Goal: Subscribe to service/newsletter

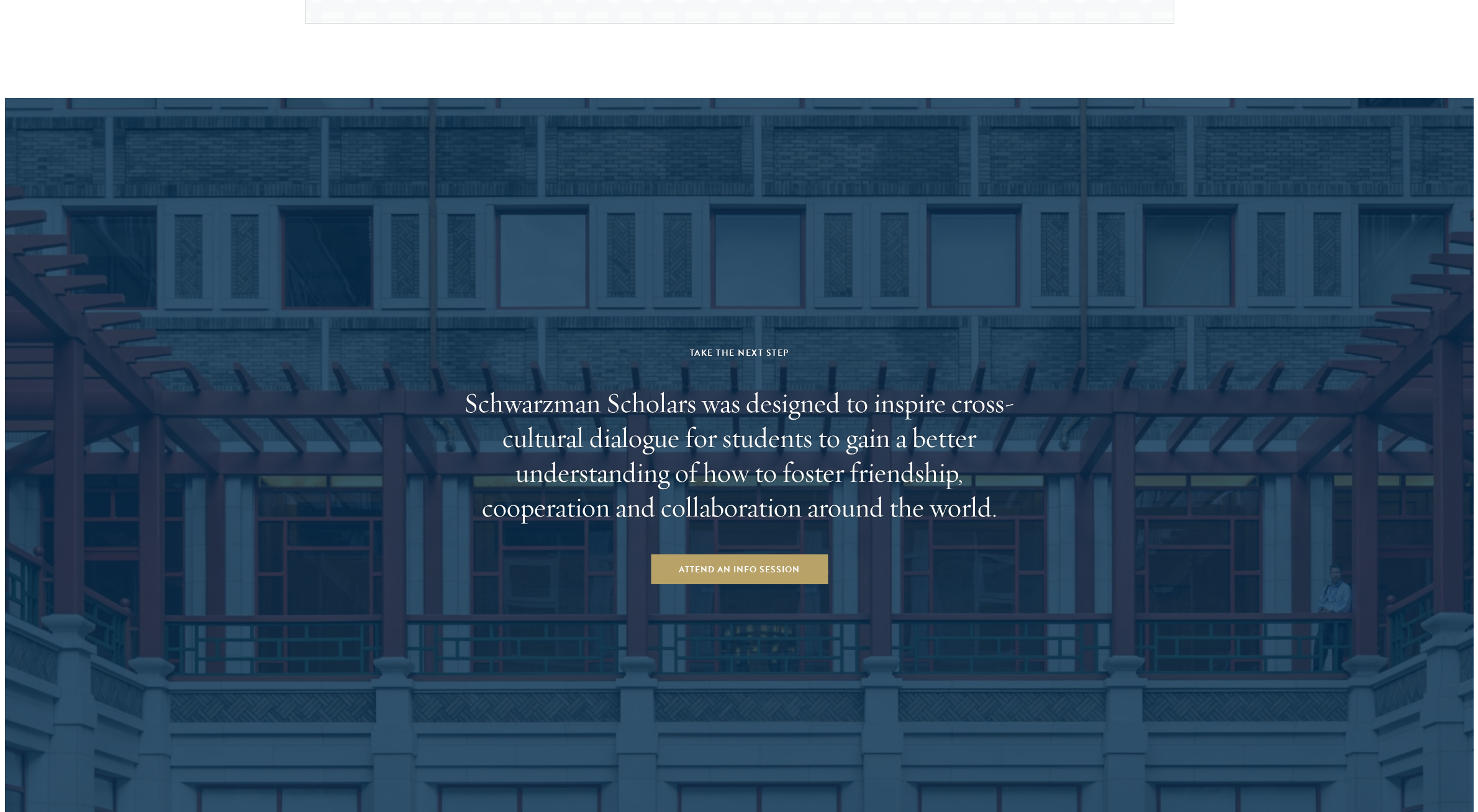
scroll to position [1938, 0]
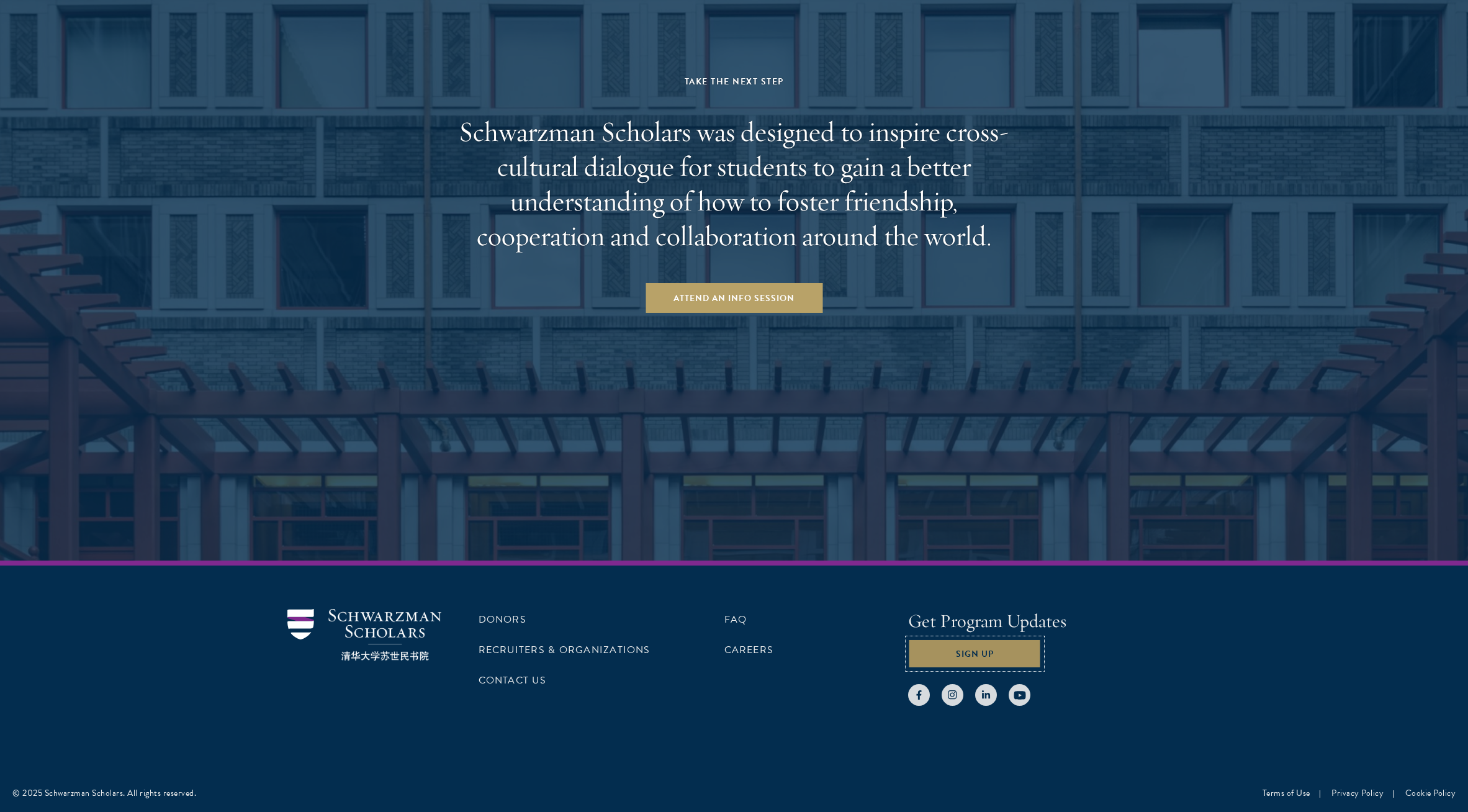
click at [919, 662] on button "Sign Up" at bounding box center [975, 653] width 134 height 30
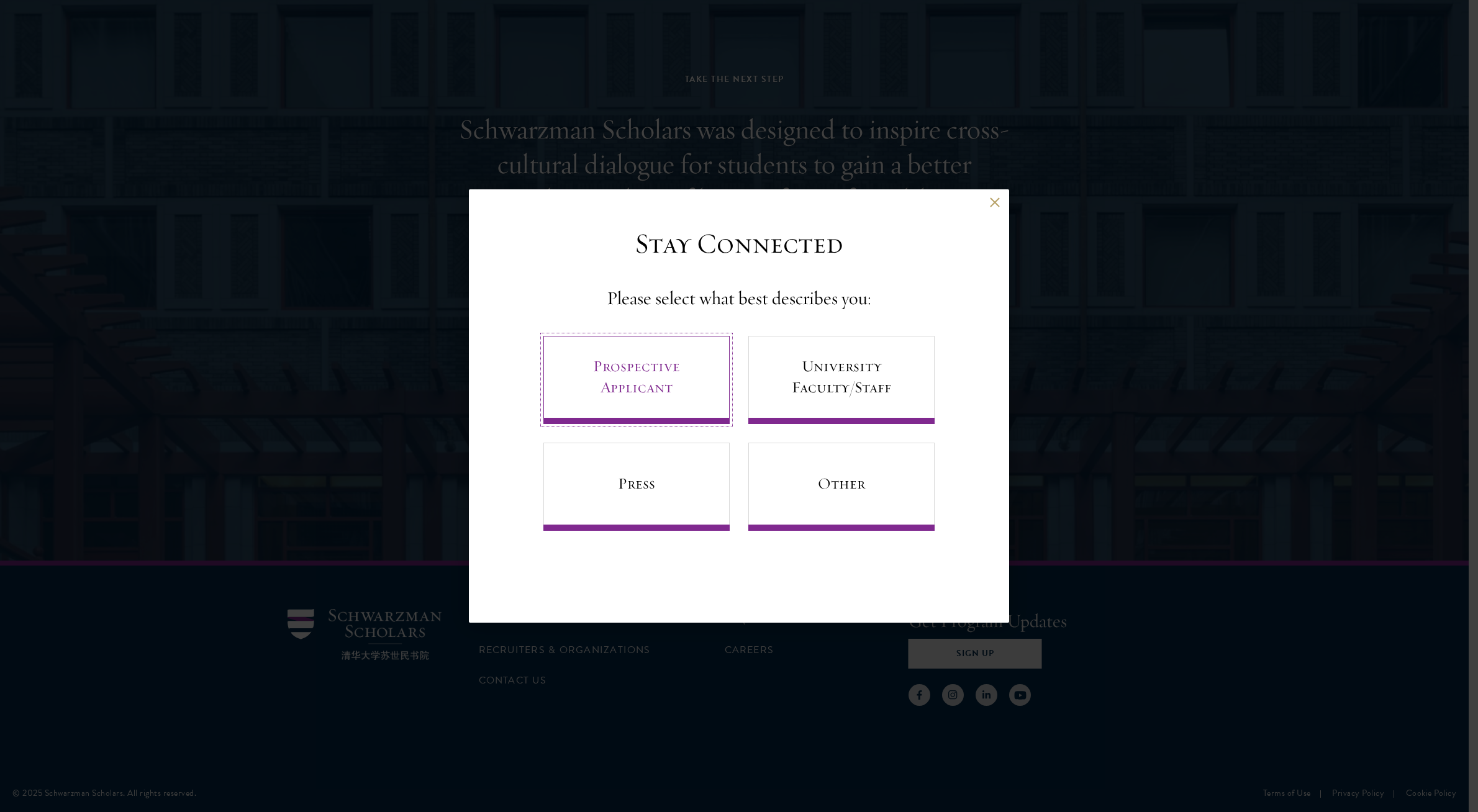
click at [655, 385] on link "Prospective Applicant" at bounding box center [637, 380] width 186 height 88
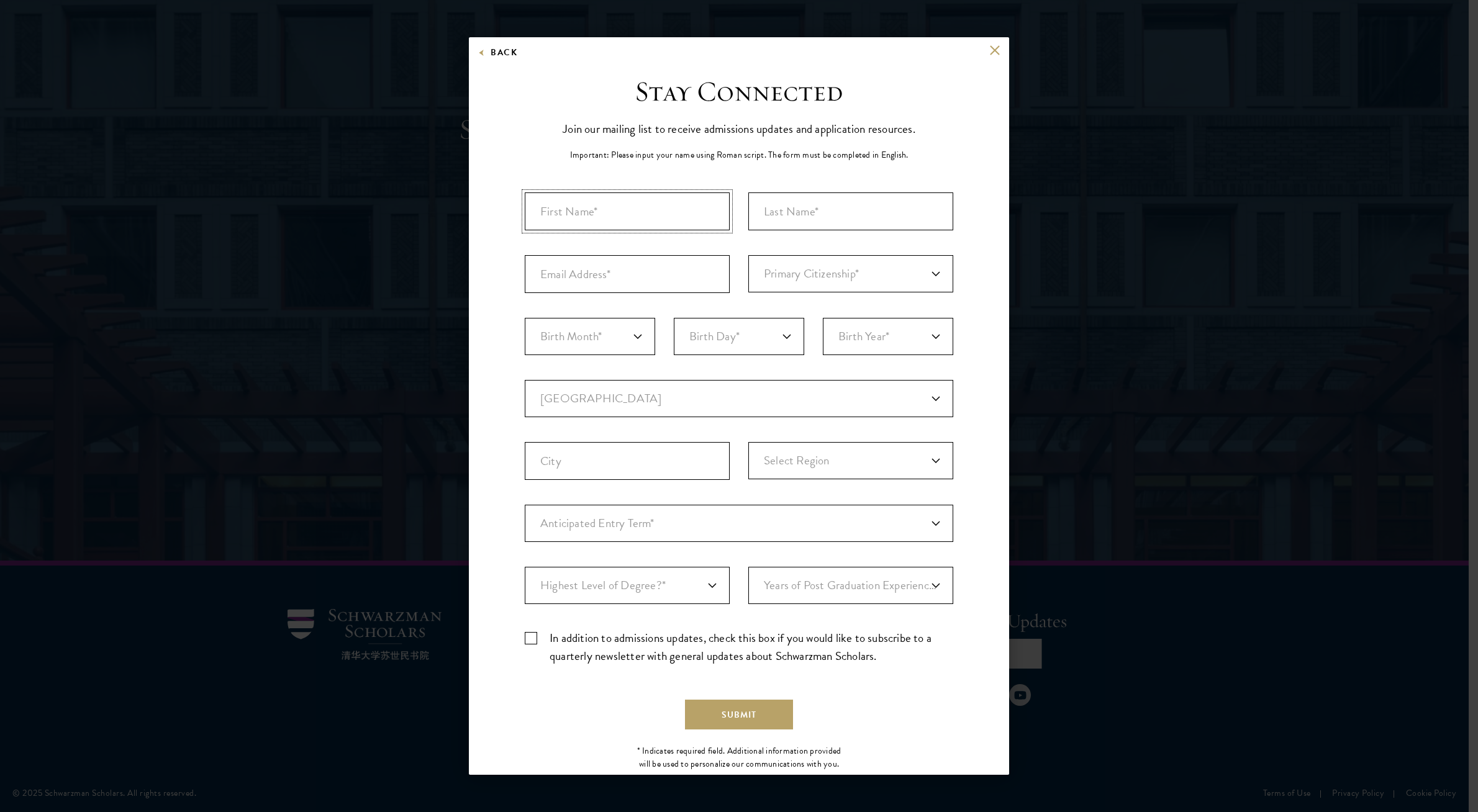
click at [641, 209] on input "First Name*" at bounding box center [627, 211] width 205 height 38
type input "[PERSON_NAME]"
click at [794, 220] on input "Last Name (Family Name)*" at bounding box center [850, 211] width 205 height 38
type input "Mugeha"
click at [700, 280] on input "Email Address*" at bounding box center [627, 274] width 205 height 38
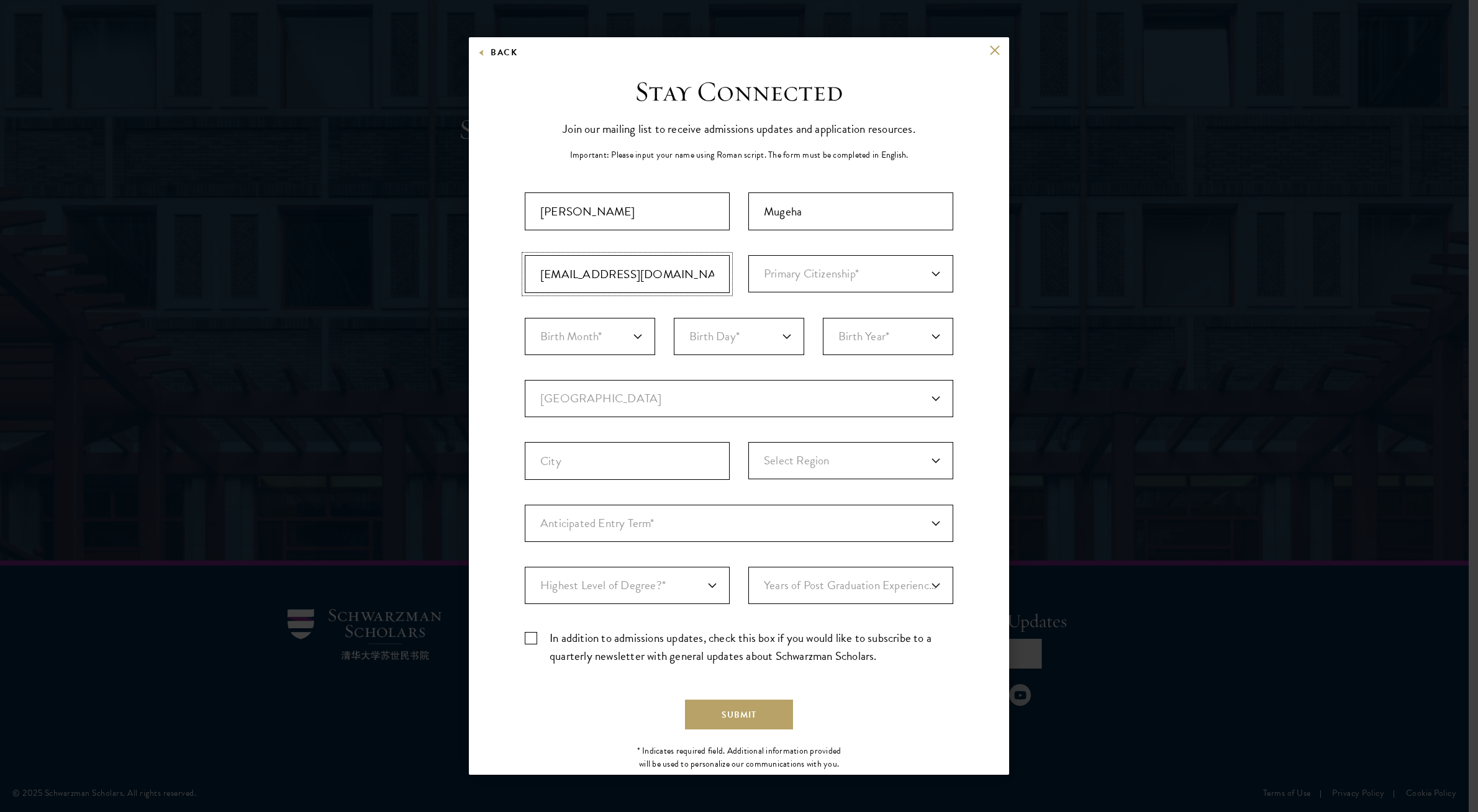
type input "[EMAIL_ADDRESS][DOMAIN_NAME]"
click at [748, 255] on select "Primary Citizenship* [GEOGRAPHIC_DATA] [DEMOGRAPHIC_DATA] [DEMOGRAPHIC_DATA] [D…" at bounding box center [850, 274] width 205 height 38
select select "KE"
click option "[GEOGRAPHIC_DATA]" at bounding box center [0, 0] width 0 height 0
select select "05"
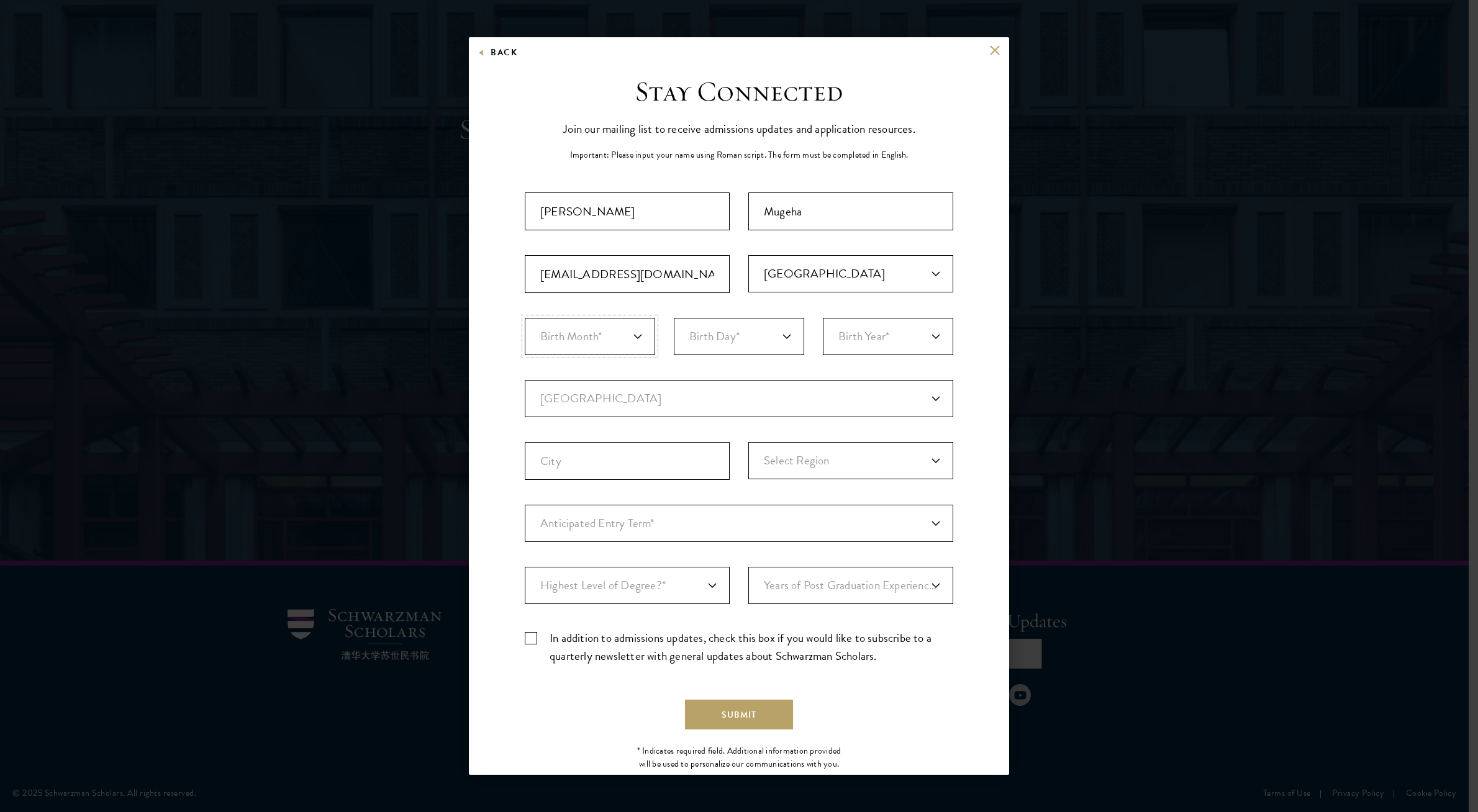
click option "May" at bounding box center [0, 0] width 0 height 0
click at [674, 317] on select "Birth Day* 1 2 3 4 5 6 7 8 9 10 11 12 13 14 15 16 17 18 19 20 21 22 23 24 25 26…" at bounding box center [738, 336] width 130 height 38
select select "26"
click option "26" at bounding box center [0, 0] width 0 height 0
click at [822, 317] on select "Birth Year* [DEMOGRAPHIC_DATA] [DEMOGRAPHIC_DATA] [DEMOGRAPHIC_DATA] [DEMOGRAPH…" at bounding box center [887, 336] width 130 height 38
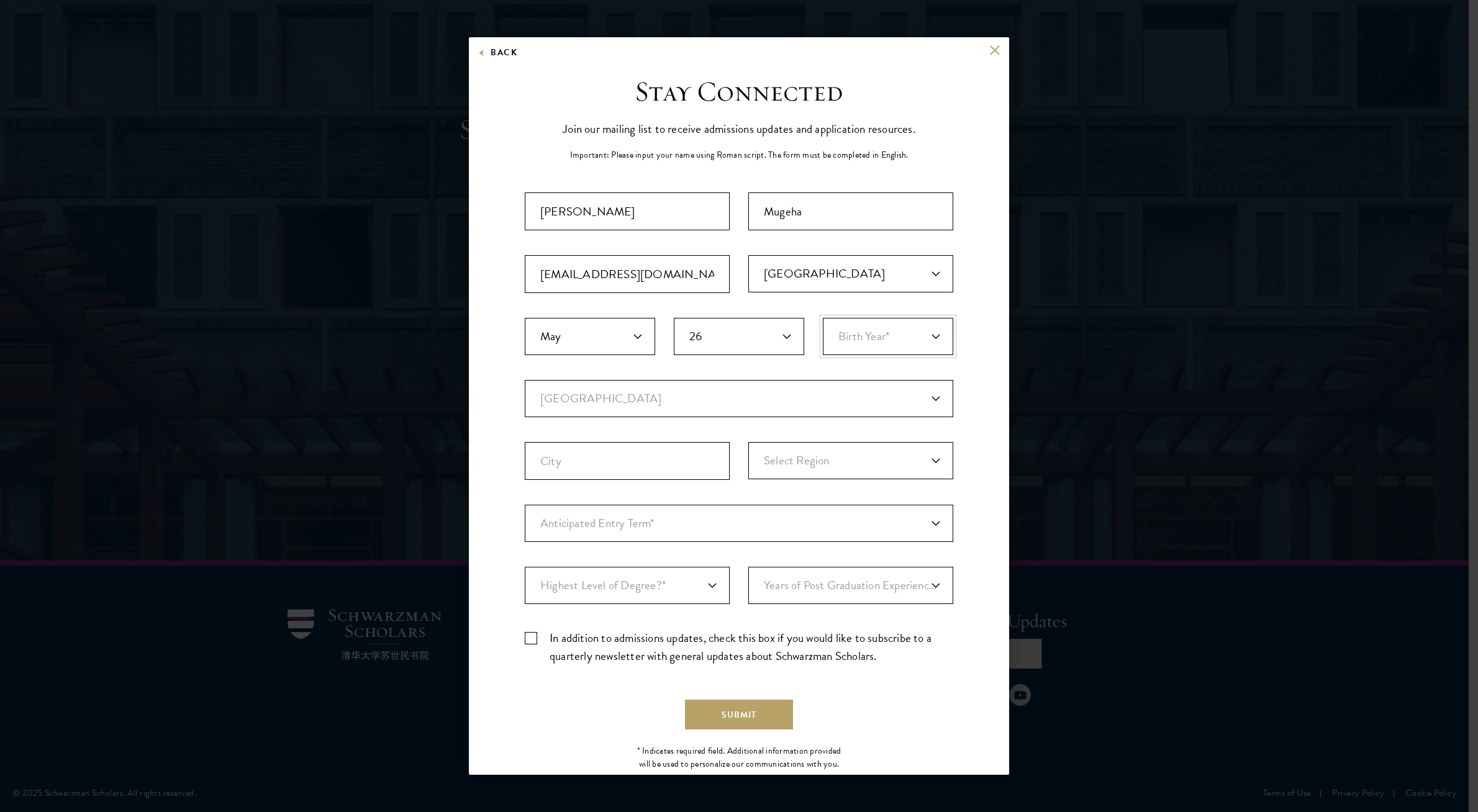
select select "1995"
click option "1995" at bounding box center [0, 0] width 0 height 0
click at [525, 380] on select "Current Country [GEOGRAPHIC_DATA] [GEOGRAPHIC_DATA] [GEOGRAPHIC_DATA] [GEOGRAPH…" at bounding box center [739, 399] width 429 height 38
select select "KE"
click option "[GEOGRAPHIC_DATA]" at bounding box center [0, 0] width 0 height 0
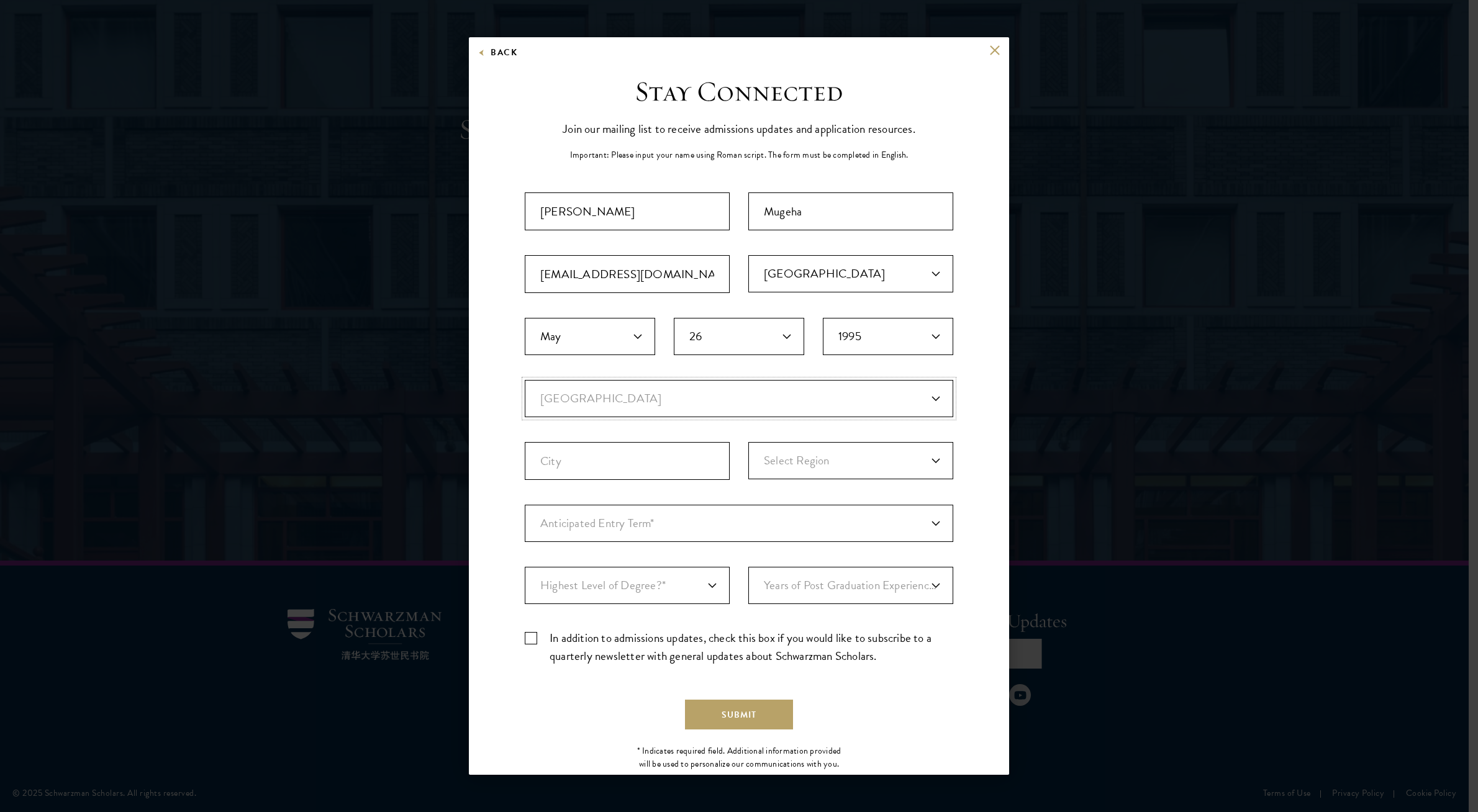
select select
click at [568, 467] on input "City" at bounding box center [627, 461] width 205 height 38
type input "B"
type input "n"
type input "[GEOGRAPHIC_DATA]"
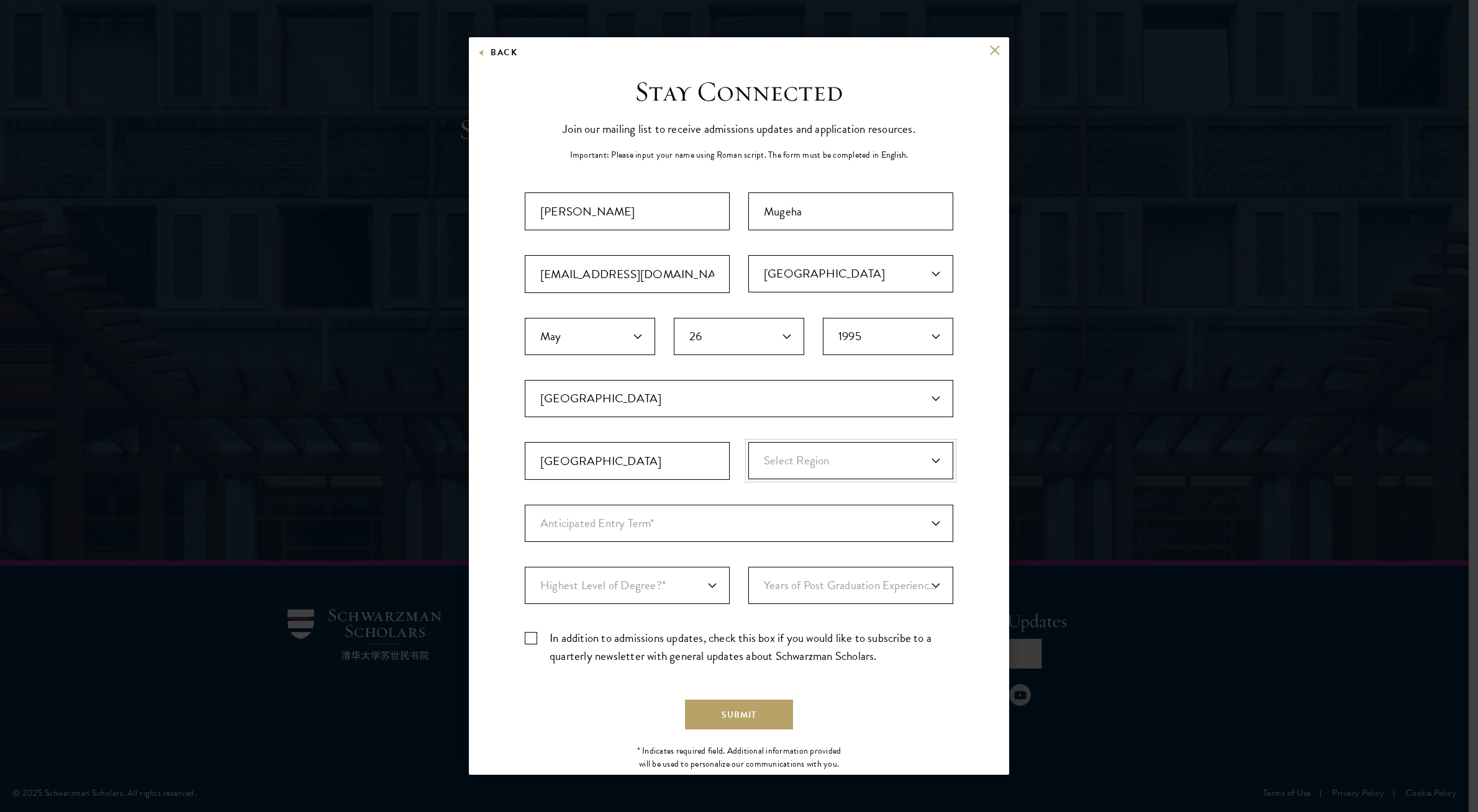
click at [748, 442] on select "Select Region [GEOGRAPHIC_DATA] [GEOGRAPHIC_DATA] [GEOGRAPHIC_DATA] [GEOGRAPHIC…" at bounding box center [850, 461] width 205 height 38
select select "[GEOGRAPHIC_DATA]"
click option "[GEOGRAPHIC_DATA]" at bounding box center [0, 0] width 0 height 0
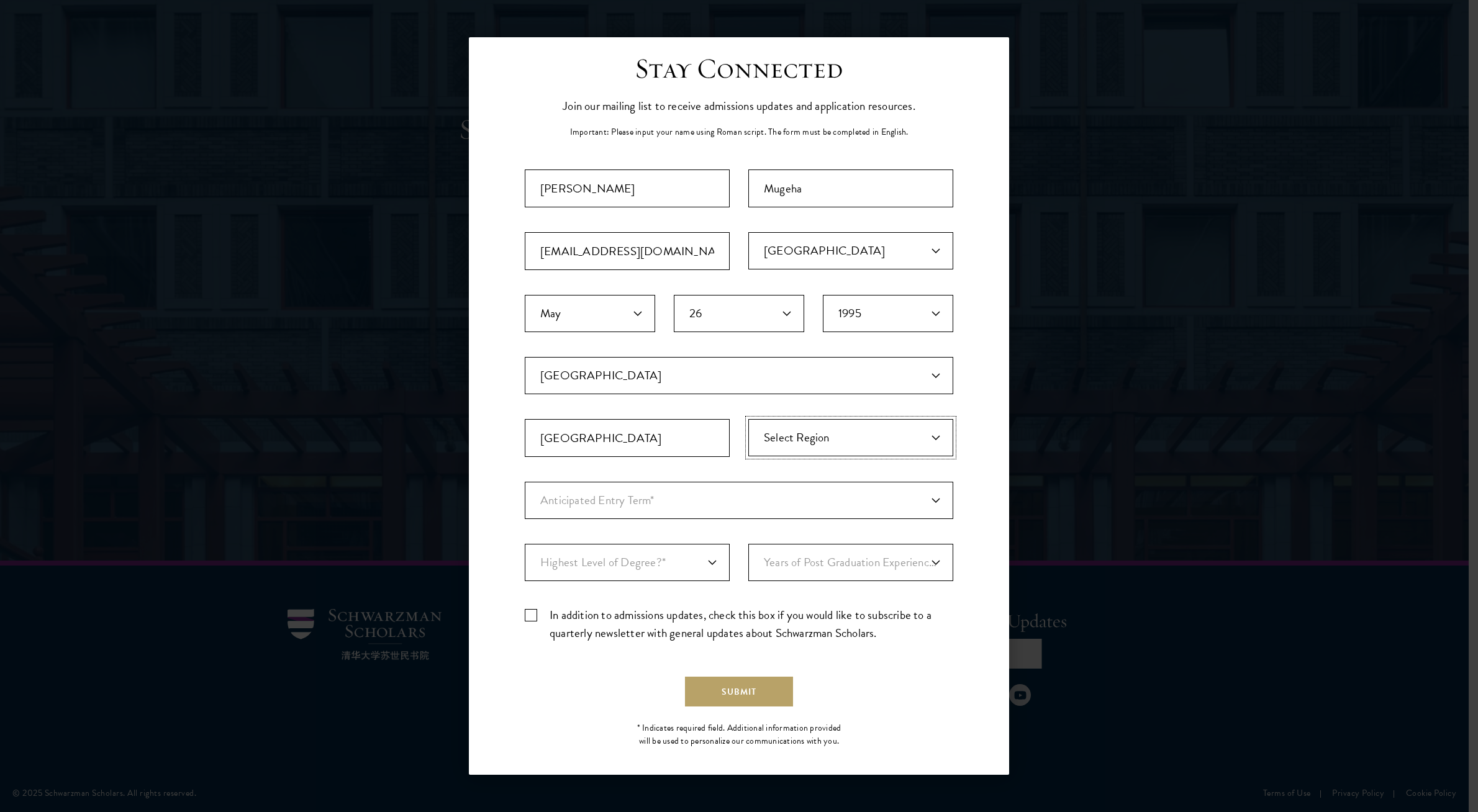
scroll to position [31, 0]
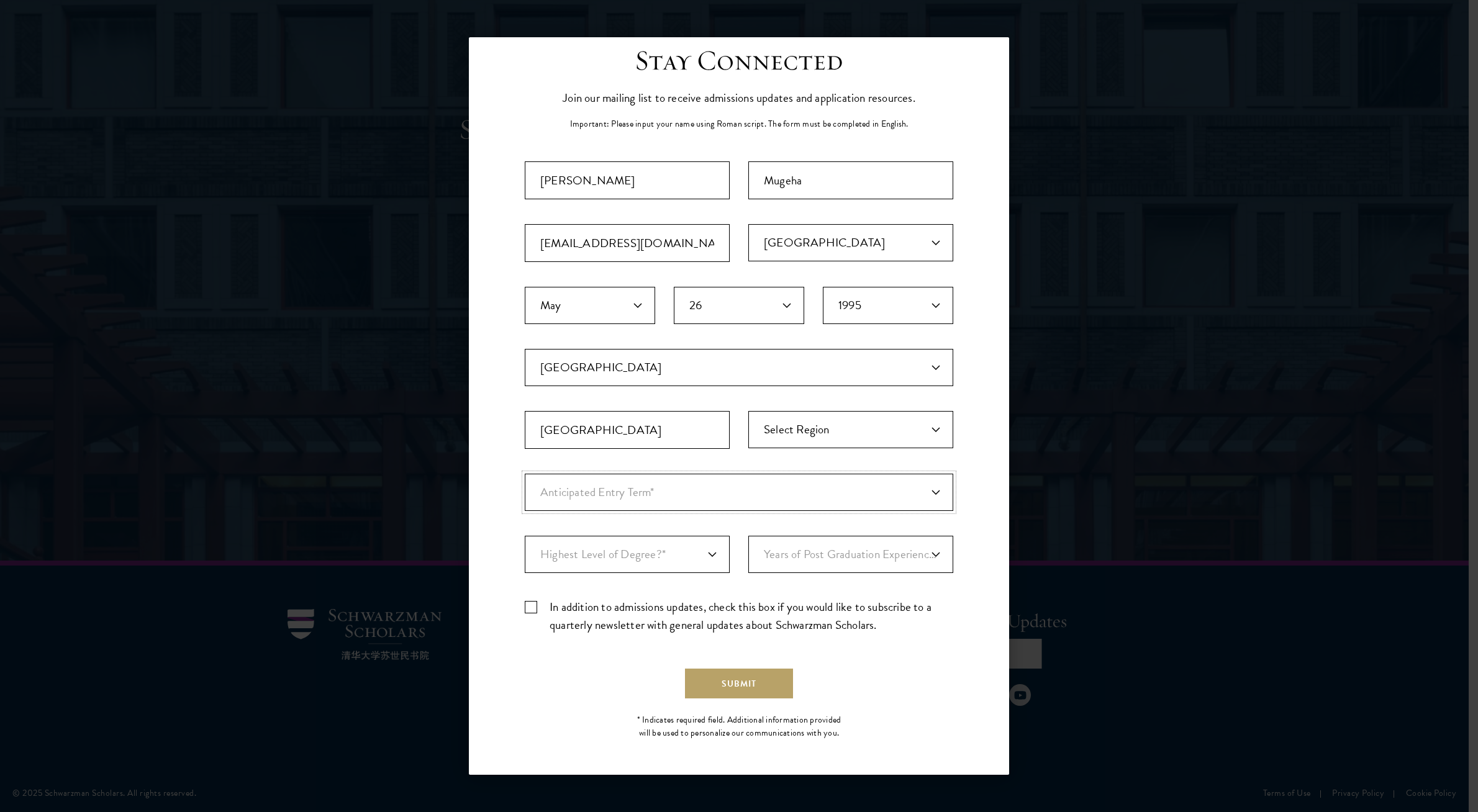
select select "a6790467-ebe7-4045-a56a-66c1cae98076"
click option "Just Exploring" at bounding box center [0, 0] width 0 height 0
select select "009547fe-3364-4351-8e81-63abea734008"
click option "Master's" at bounding box center [0, 0] width 0 height 0
select select "6"
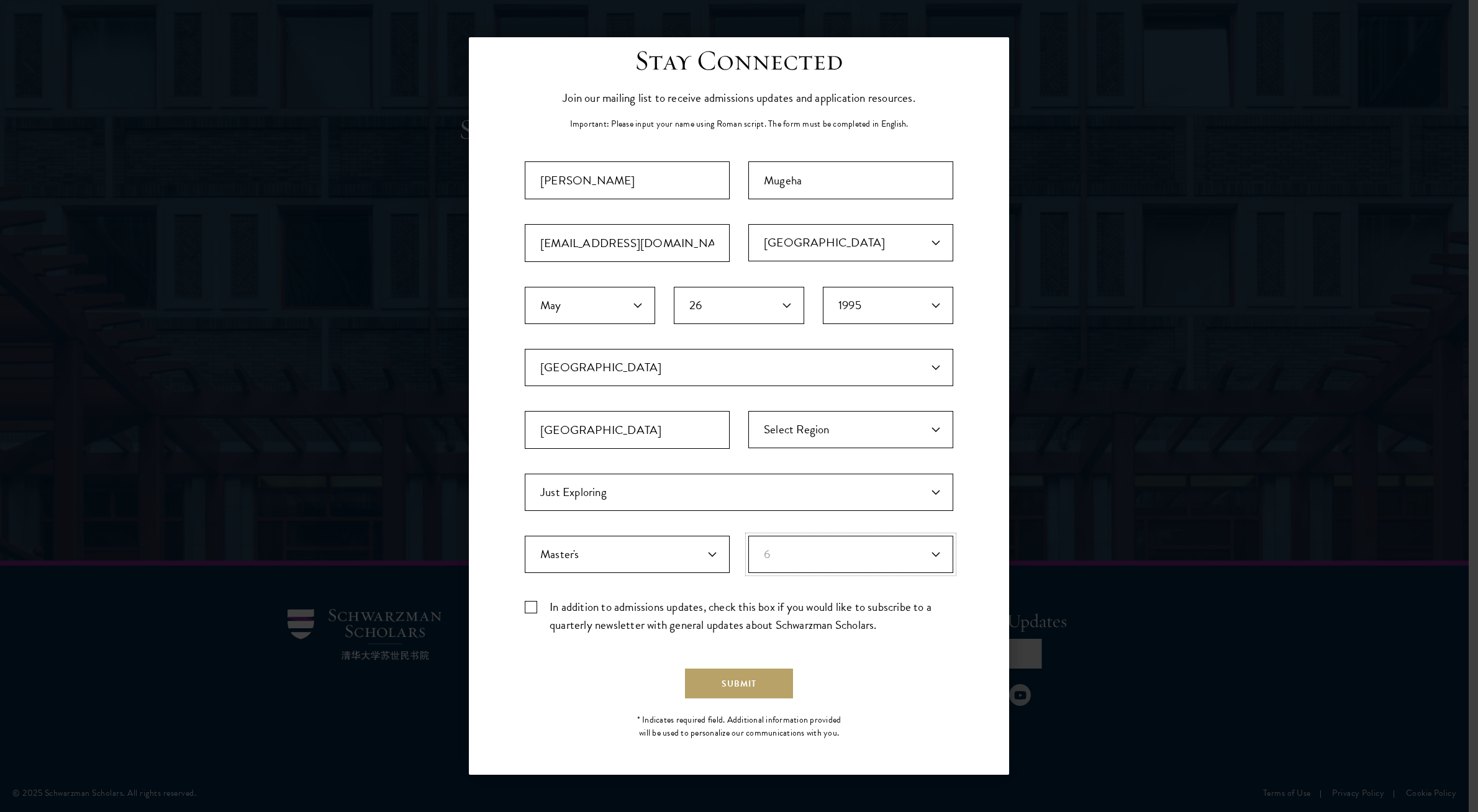
click option "6" at bounding box center [0, 0] width 0 height 0
click at [659, 607] on label "In addition to admissions updates, check this box if you would like to subscrib…" at bounding box center [739, 616] width 429 height 36
click at [659, 606] on input "In addition to admissions updates, check this box if you would like to subscrib…" at bounding box center [739, 602] width 429 height 8
checkbox input "true"
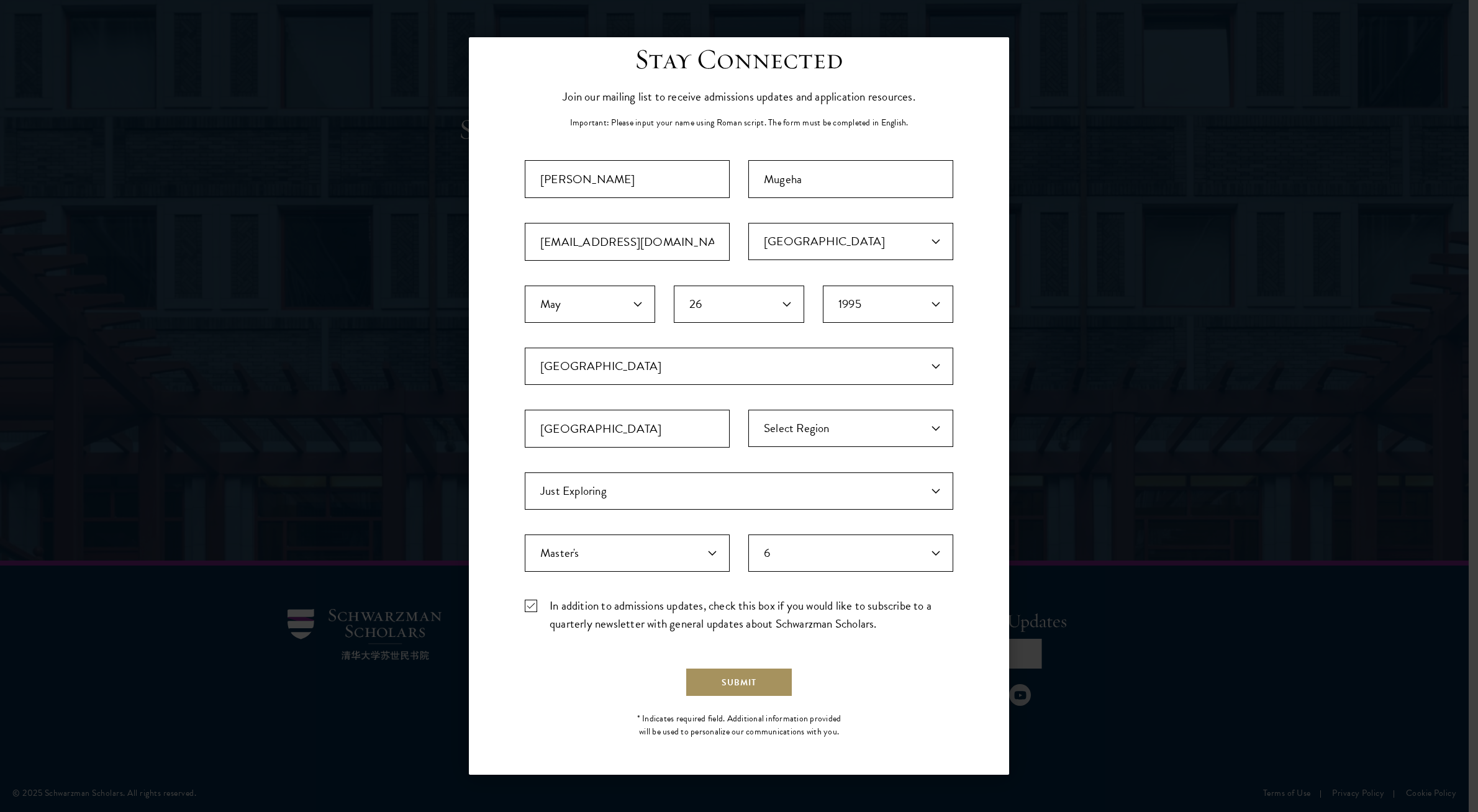
click at [705, 681] on button "Submit" at bounding box center [738, 682] width 108 height 30
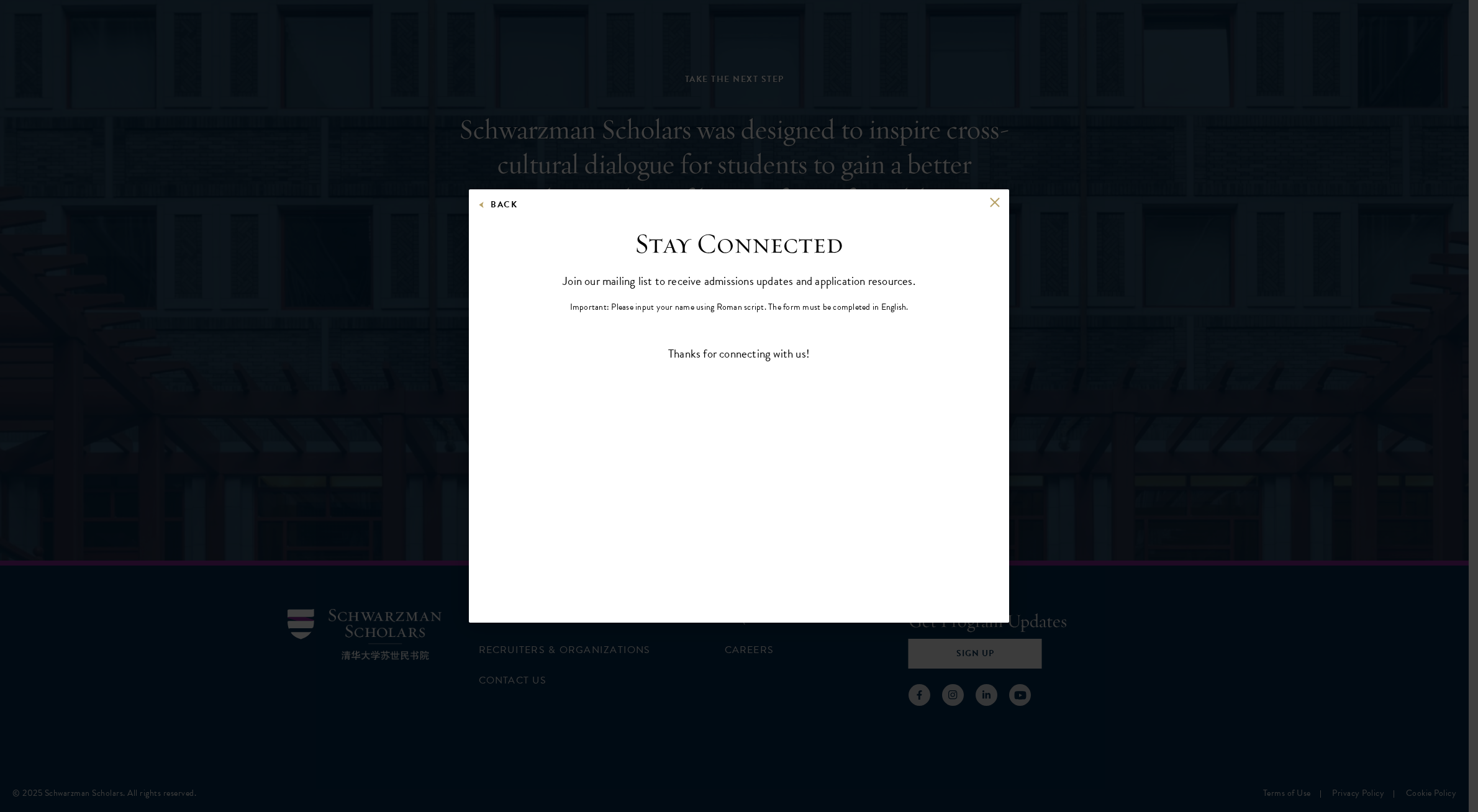
scroll to position [0, 0]
